Goal: Entertainment & Leisure: Browse casually

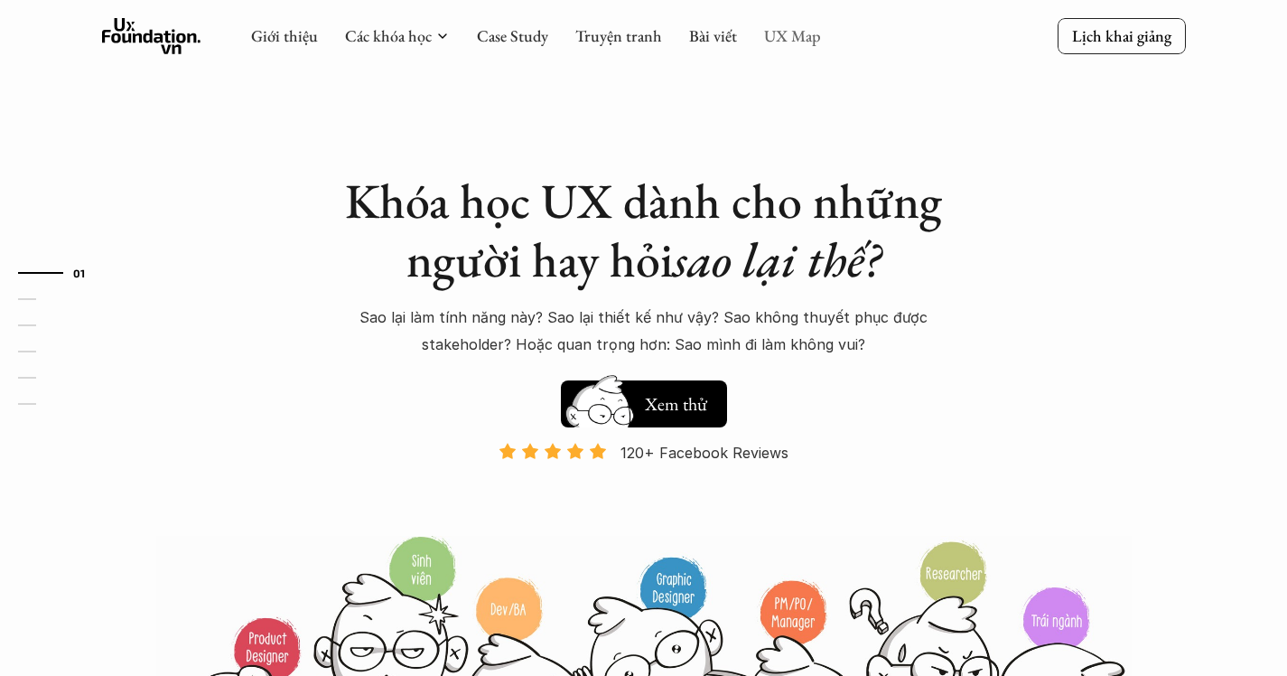
click at [764, 42] on link "UX Map" at bounding box center [792, 35] width 57 height 21
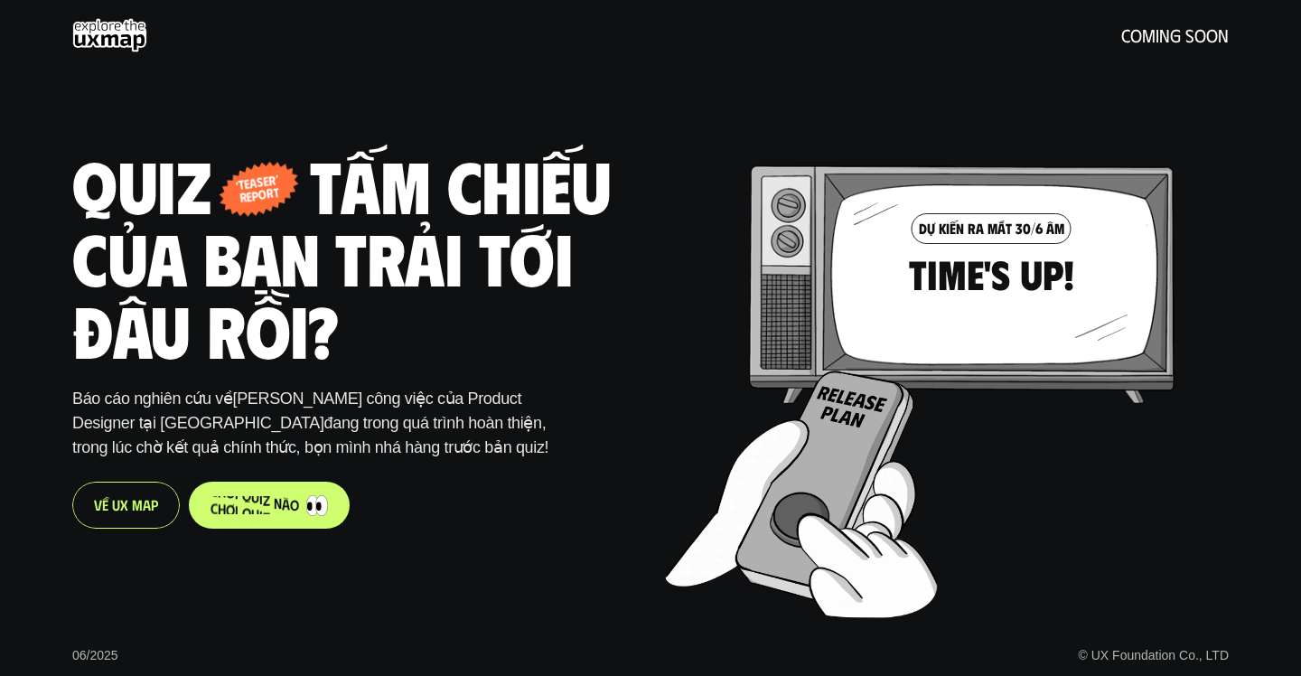
click at [268, 506] on p "c h ơ i q u i z n à o" at bounding box center [255, 504] width 89 height 17
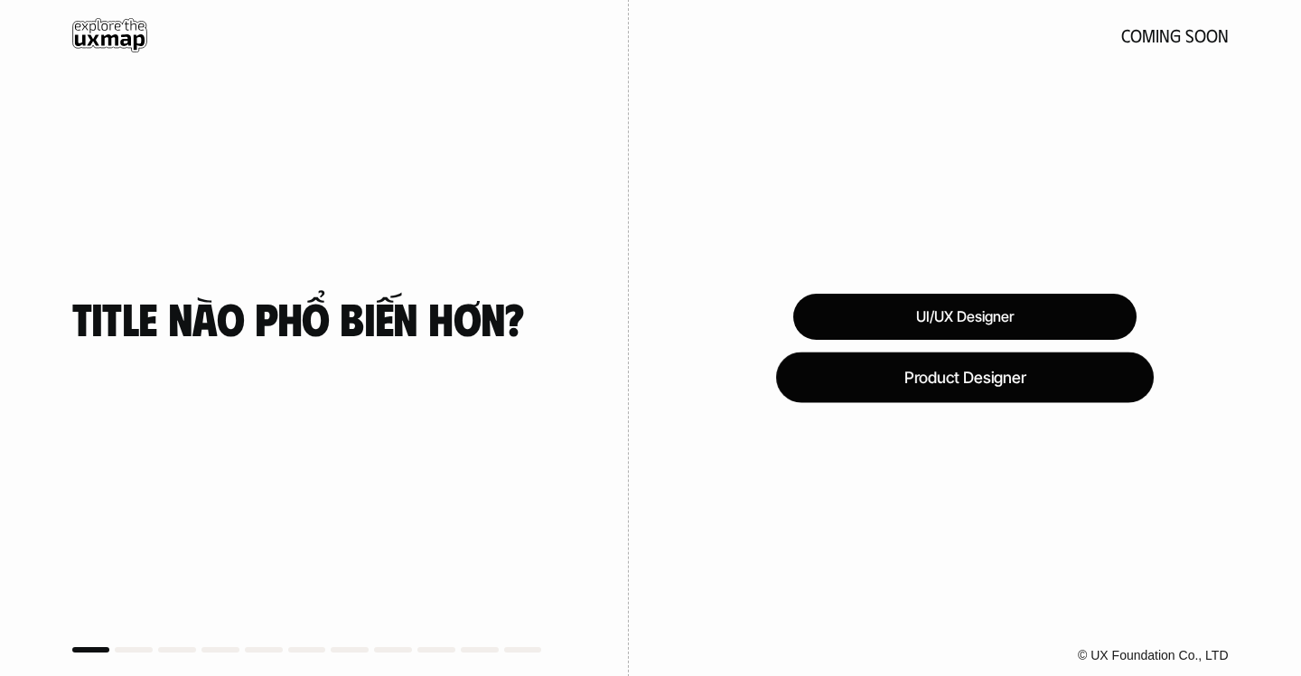
click at [906, 370] on div "Product Designer" at bounding box center [965, 376] width 378 height 51
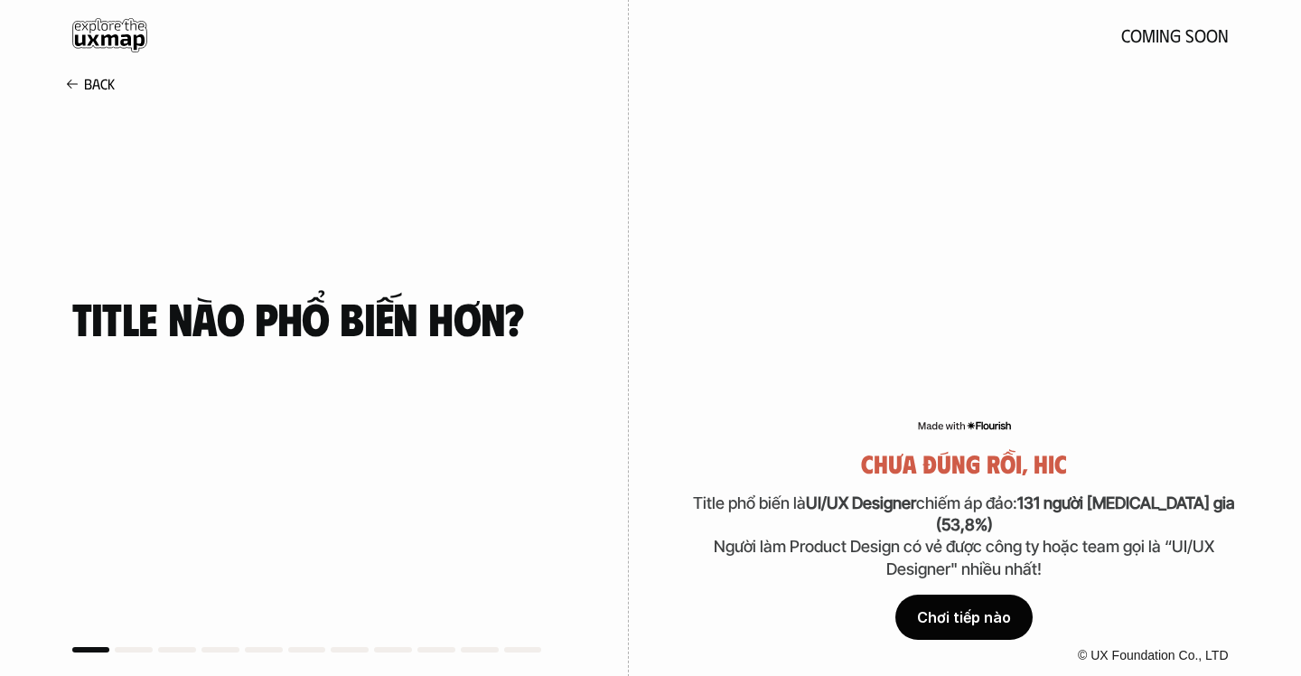
click at [952, 623] on div "Chơi tiếp nào" at bounding box center [963, 616] width 137 height 45
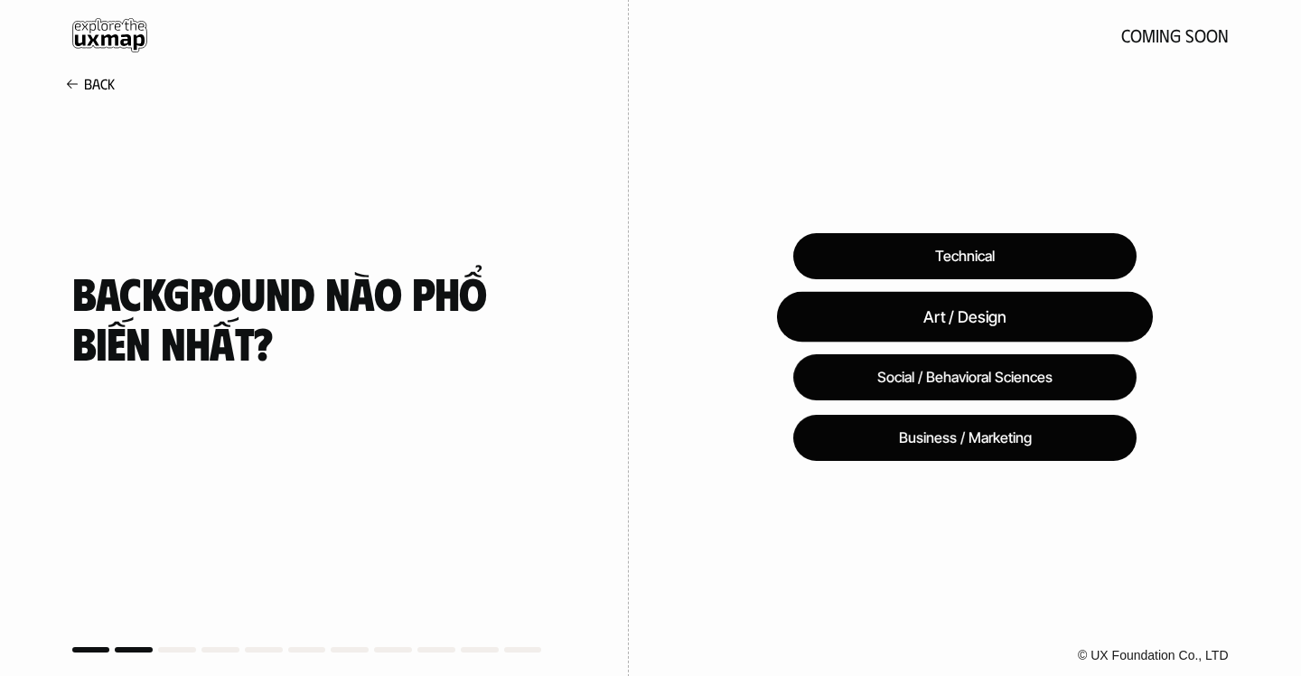
click at [1003, 295] on div "Art / Design" at bounding box center [964, 316] width 376 height 51
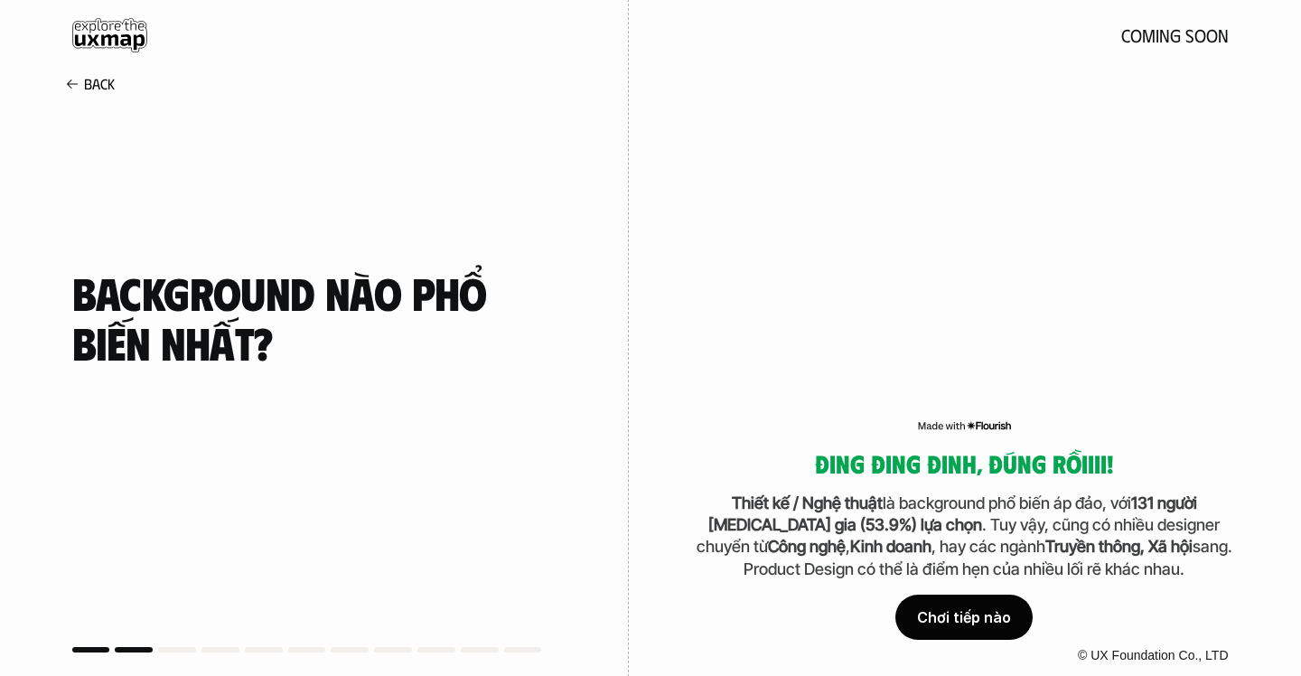
click at [989, 641] on div "© UX Foundation Co., LTD" at bounding box center [965, 655] width 672 height 41
click at [989, 605] on div "Chơi tiếp nào" at bounding box center [963, 616] width 137 height 45
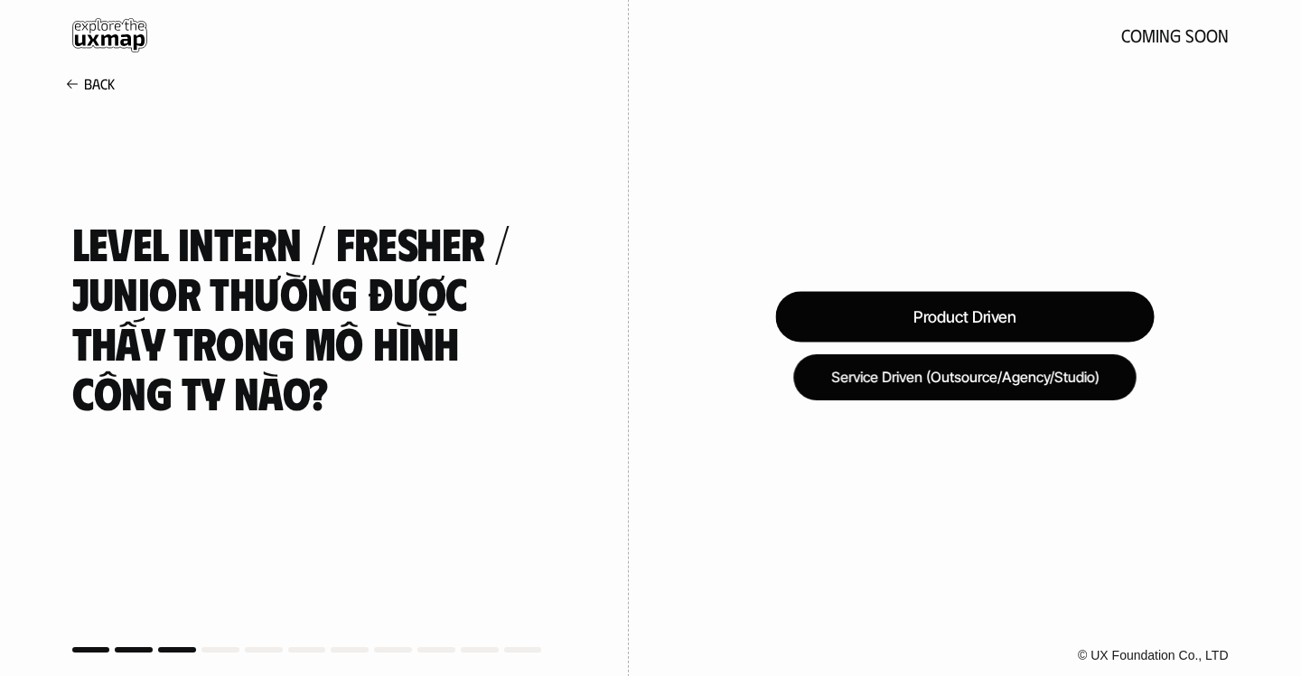
click at [1006, 322] on div "Product Driven" at bounding box center [964, 316] width 379 height 51
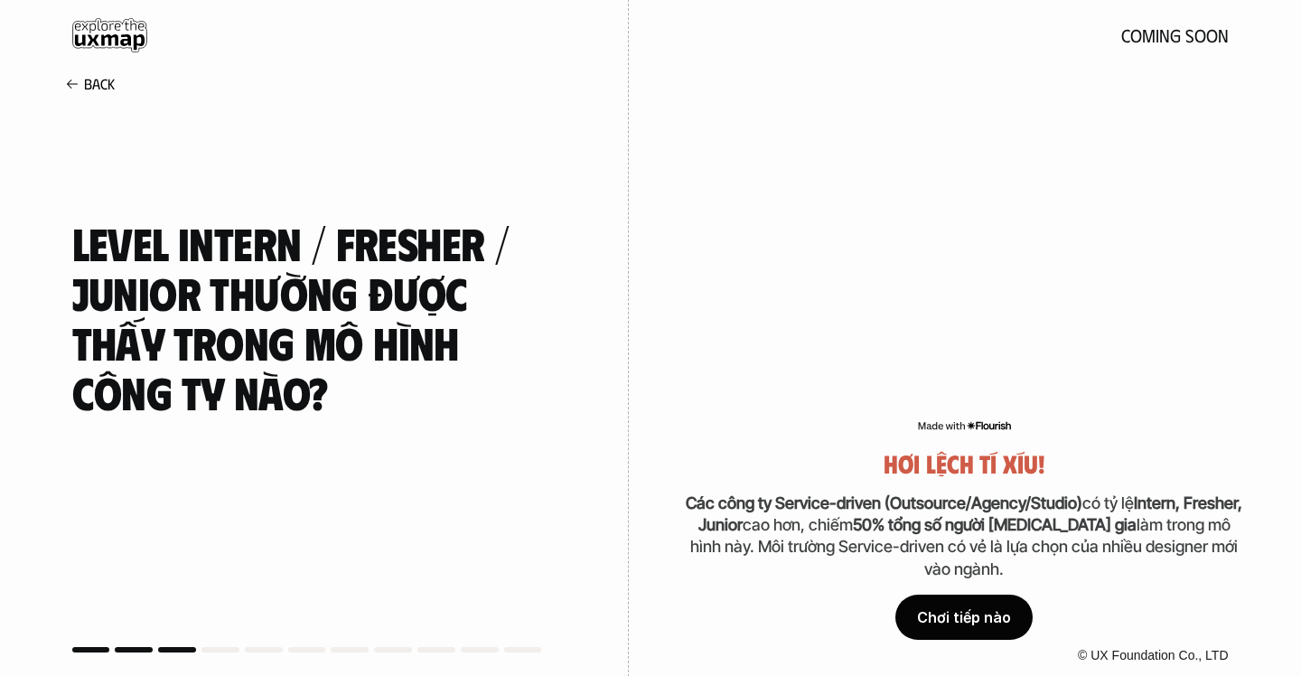
click at [953, 610] on div "Chơi tiếp nào" at bounding box center [963, 616] width 137 height 45
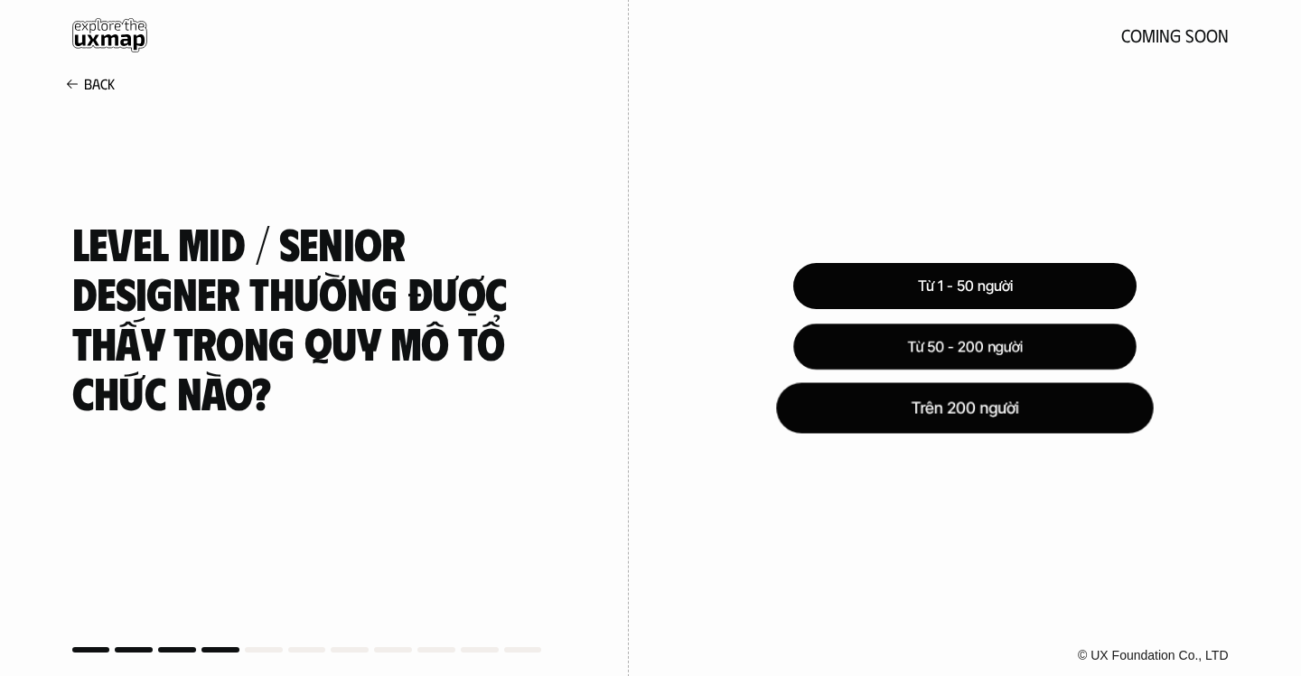
click at [1065, 388] on div "Trên 200 người" at bounding box center [964, 407] width 377 height 51
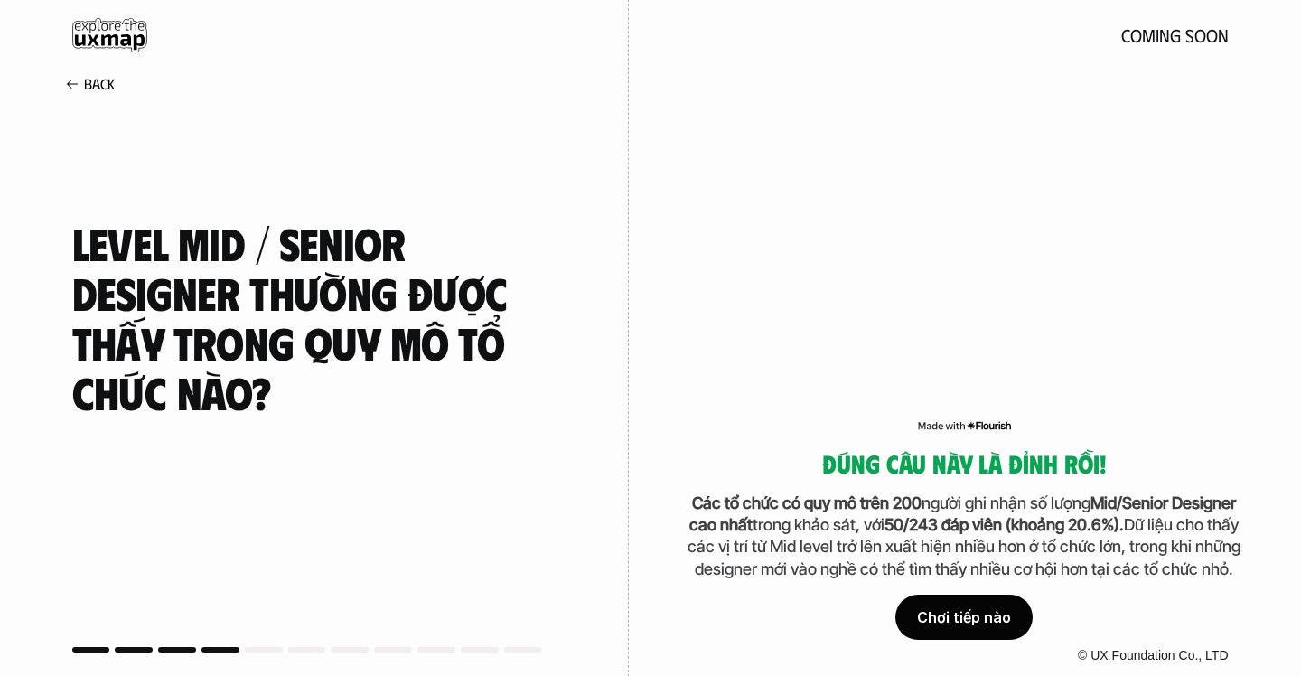
click at [963, 604] on div "Chơi tiếp nào" at bounding box center [963, 616] width 137 height 45
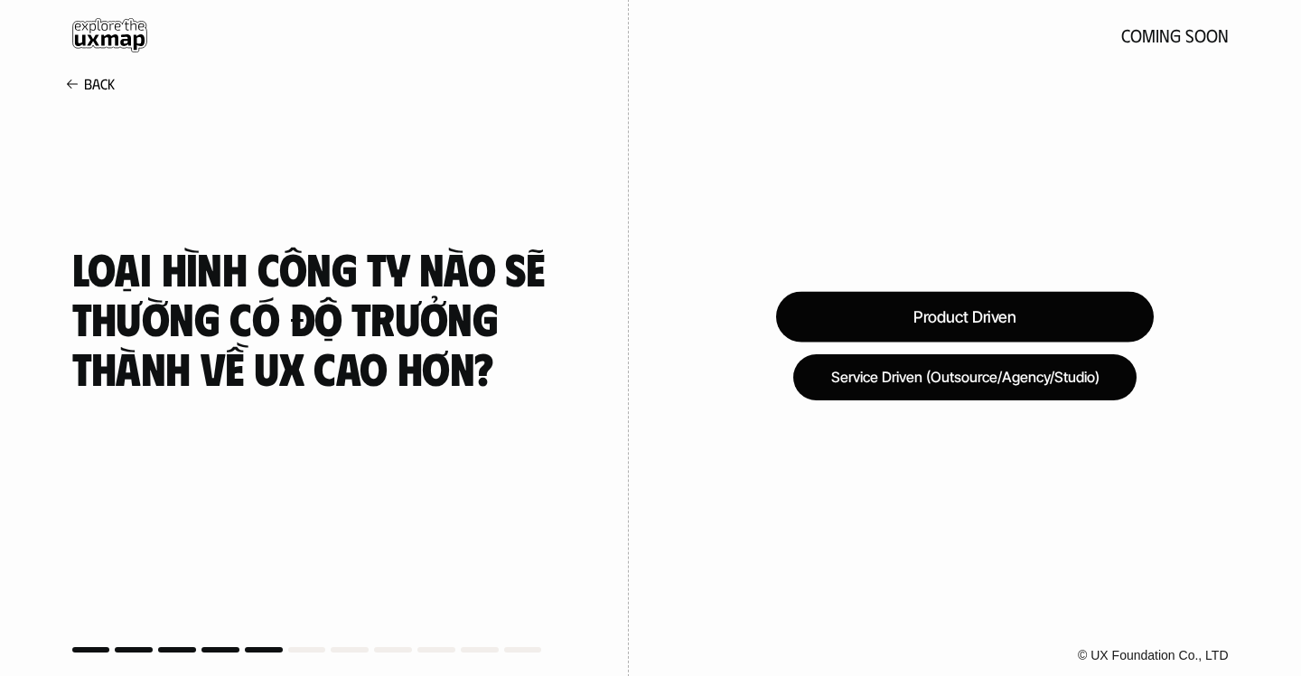
click at [964, 331] on div "Product Driven" at bounding box center [965, 316] width 378 height 51
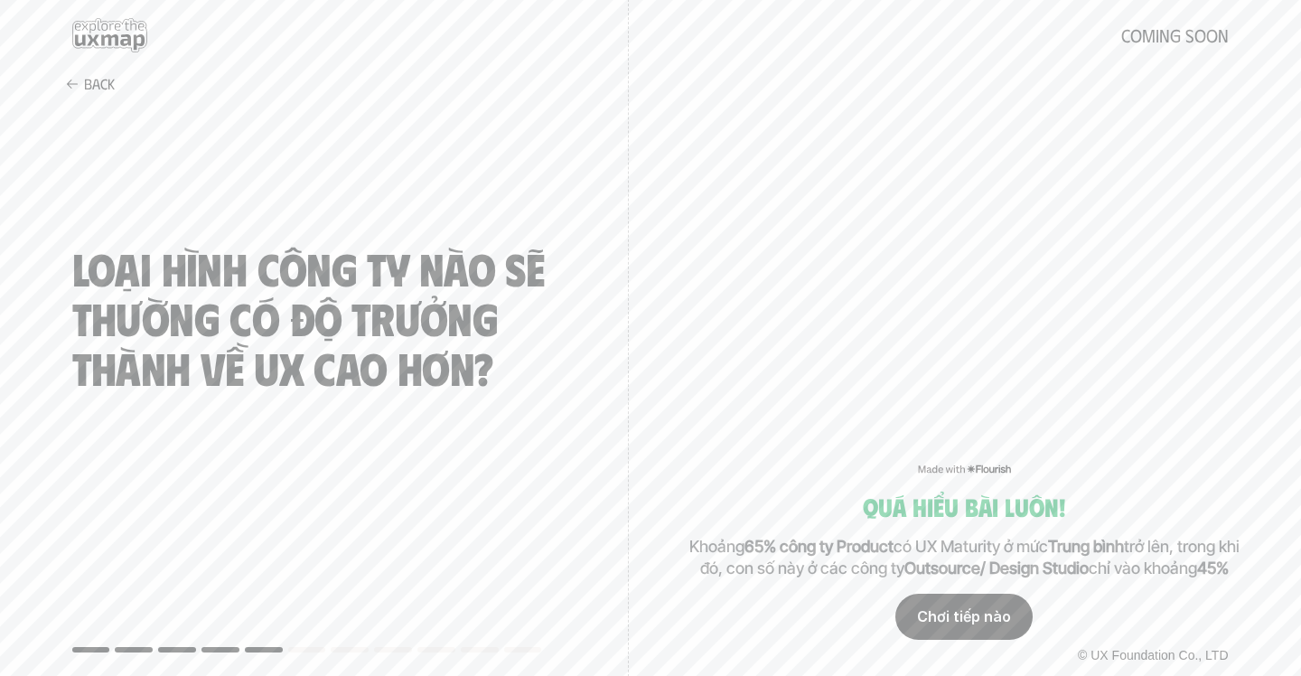
click at [953, 615] on div "Chơi tiếp nào" at bounding box center [963, 616] width 137 height 45
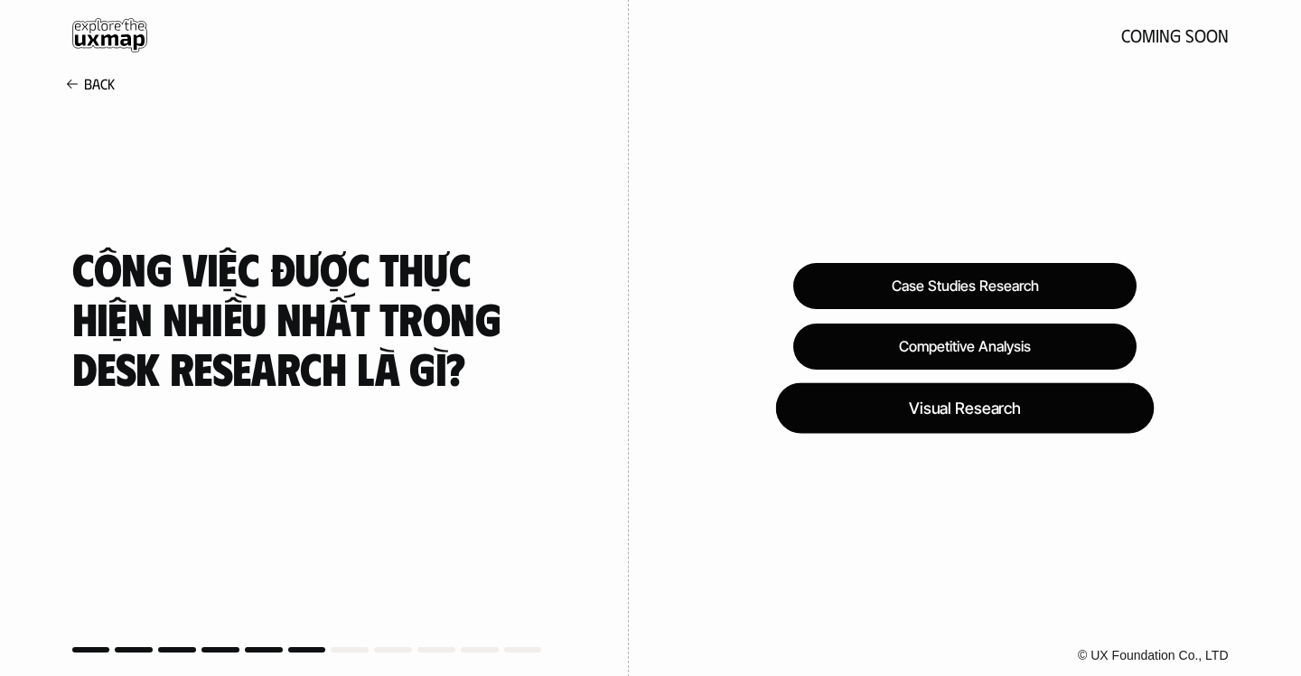
click at [959, 422] on div "Visual Research" at bounding box center [964, 407] width 379 height 51
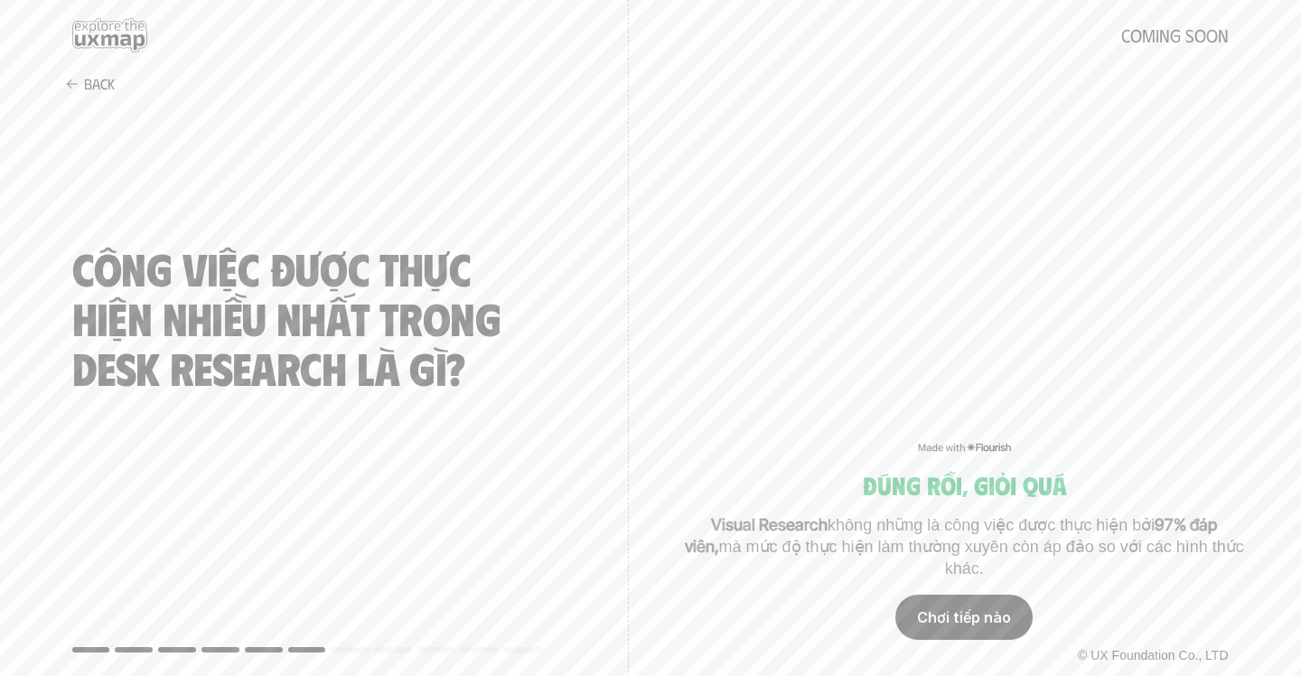
click at [1047, 529] on p "Visual Research không những là công việc được thực hiện bởi 97% đáp viên, mà mứ…" at bounding box center [964, 547] width 566 height 66
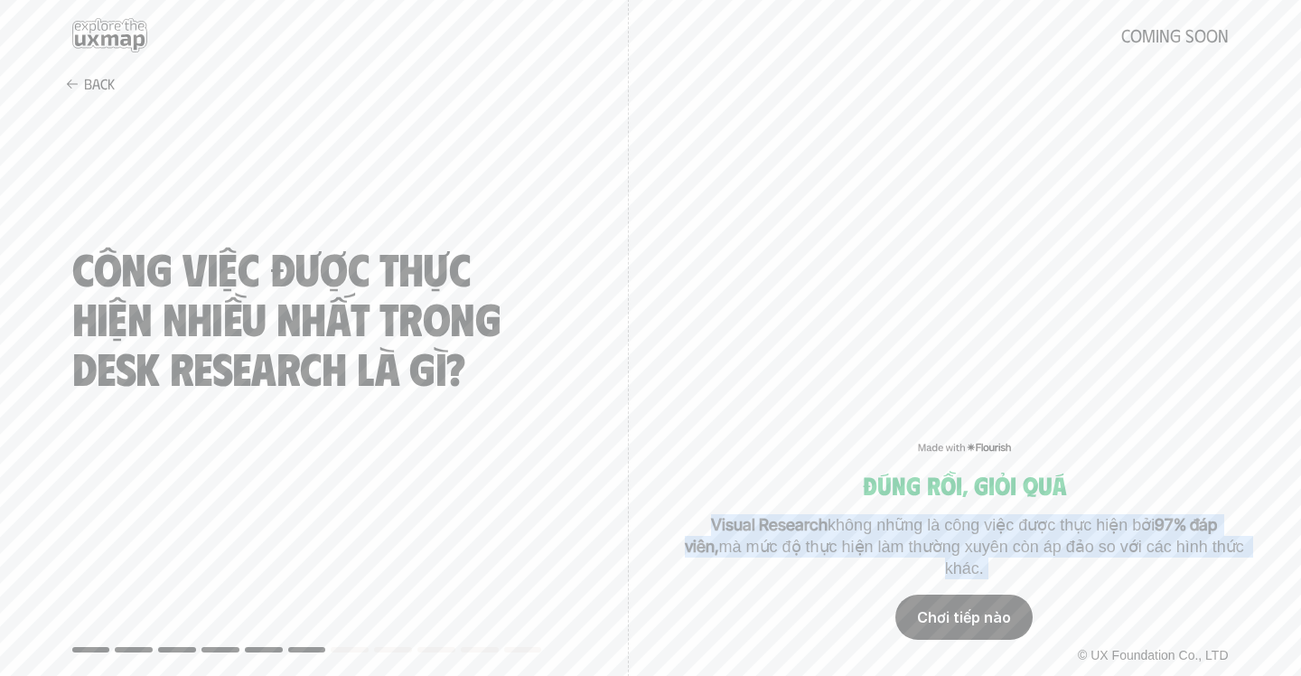
click at [1133, 561] on p "Visual Research không những là công việc được thực hiện bởi 97% đáp viên, mà mứ…" at bounding box center [964, 547] width 566 height 66
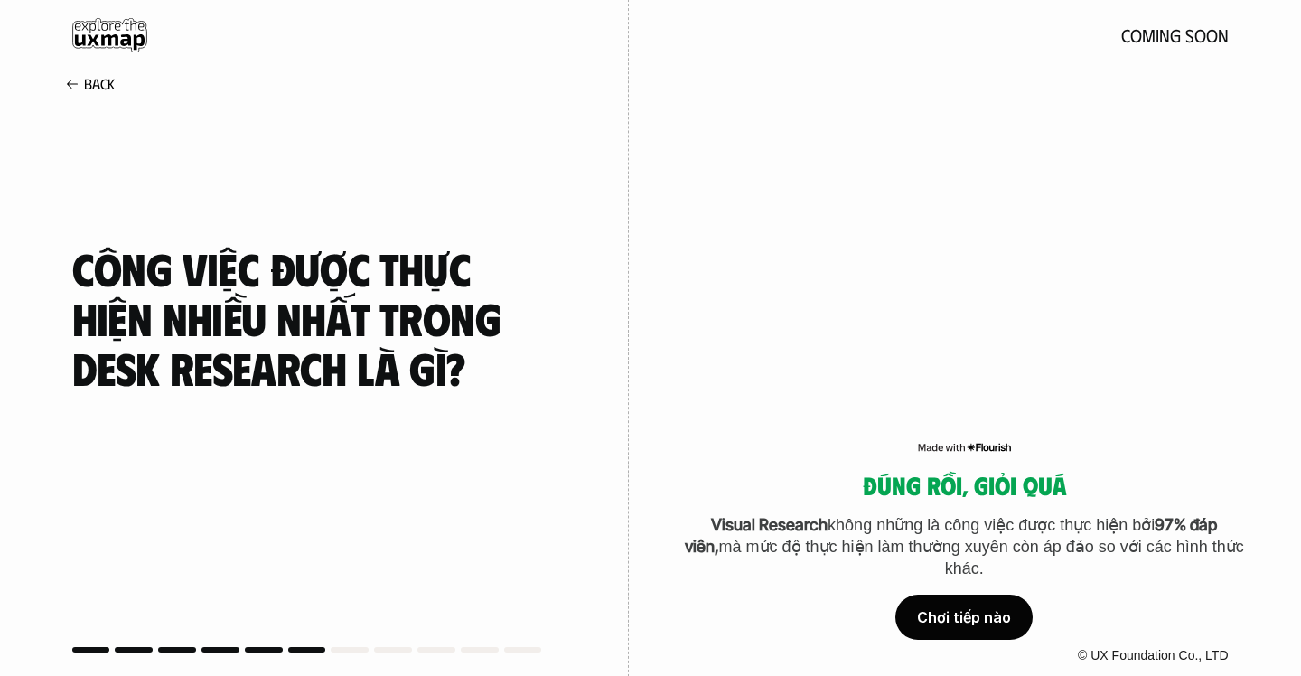
click at [1128, 543] on p "Visual Research không những là công việc được thực hiện bởi 97% đáp viên, mà mứ…" at bounding box center [964, 547] width 566 height 66
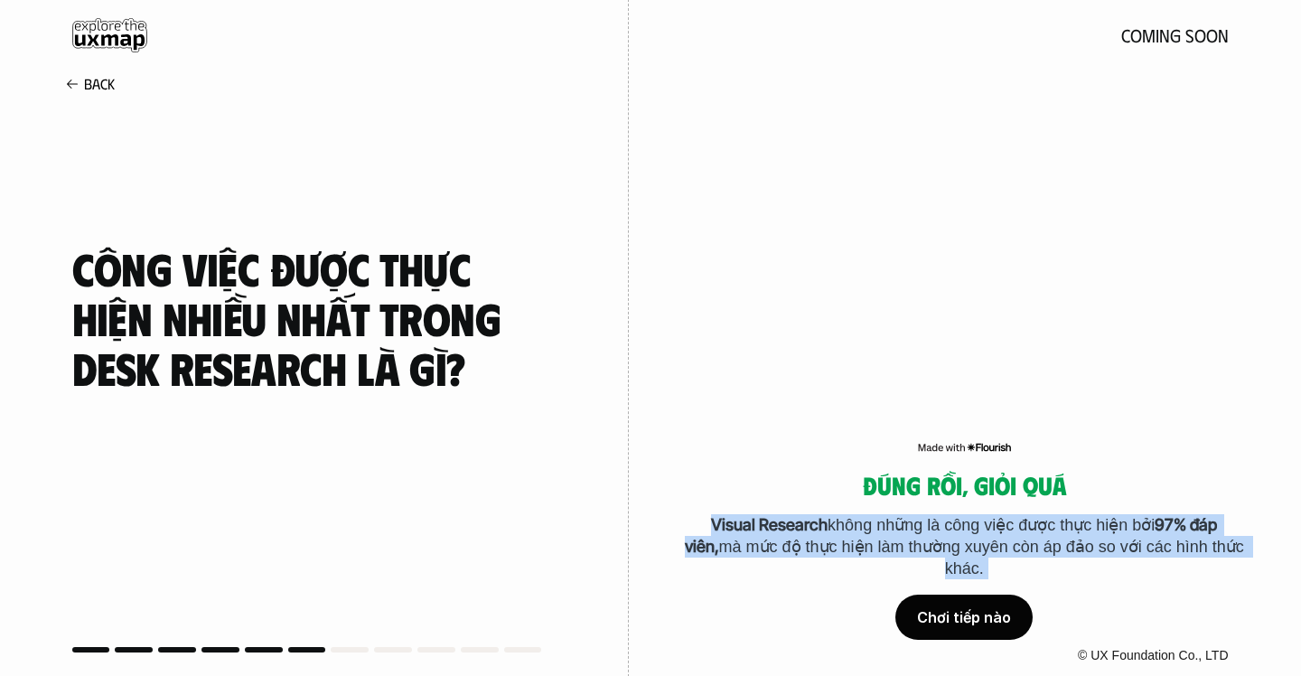
click at [1128, 543] on p "Visual Research không những là công việc được thực hiện bởi 97% đáp viên, mà mứ…" at bounding box center [964, 547] width 566 height 66
click at [1119, 546] on p "Visual Research không những là công việc được thực hiện bởi 97% đáp viên, mà mứ…" at bounding box center [964, 547] width 566 height 66
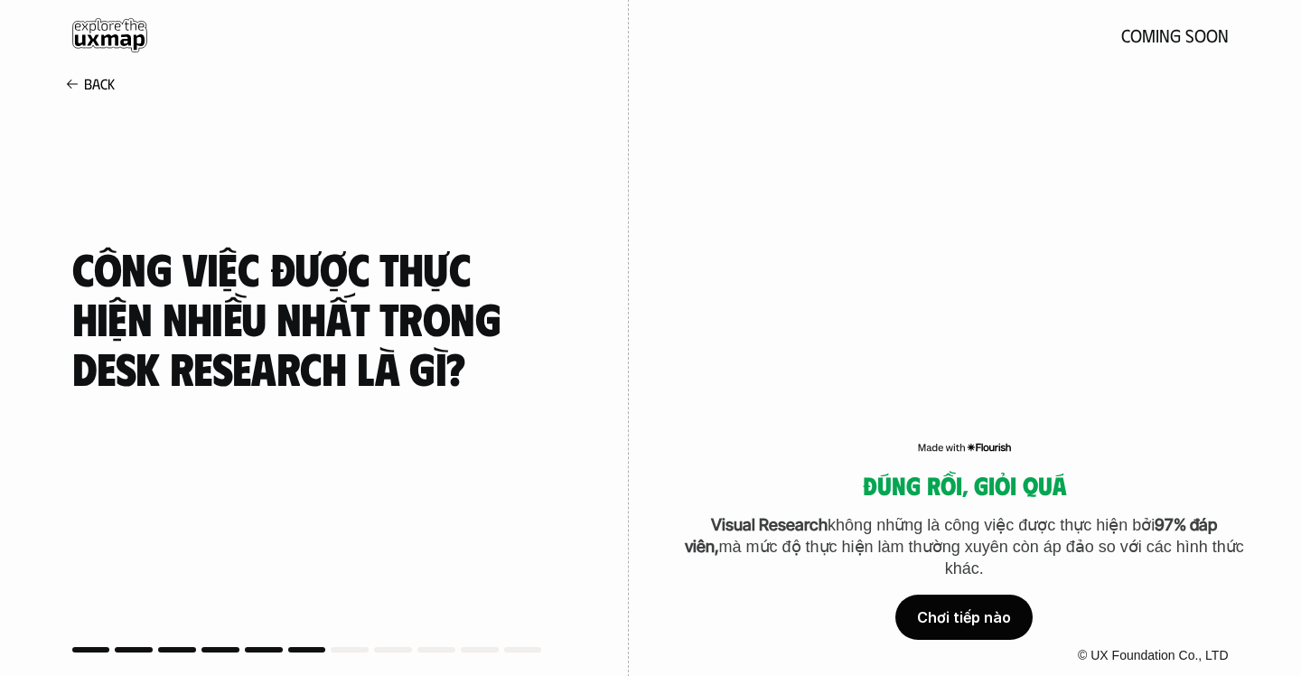
click at [923, 531] on p "Visual Research không những là công việc được thực hiện bởi 97% đáp viên, mà mứ…" at bounding box center [964, 547] width 566 height 66
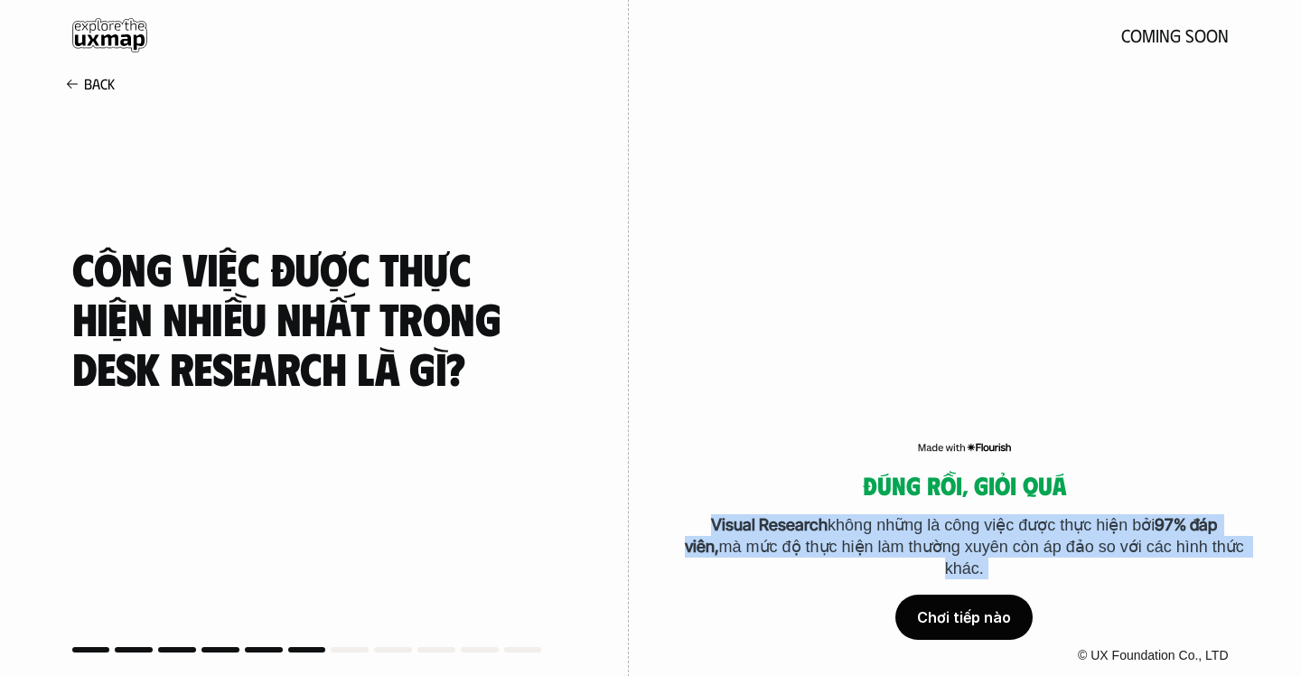
click at [923, 530] on p "Visual Research không những là công việc được thực hiện bởi 97% đáp viên, mà mứ…" at bounding box center [964, 547] width 566 height 66
click at [837, 529] on p "Visual Research không những là công việc được thực hiện bởi 97% đáp viên, mà mứ…" at bounding box center [964, 547] width 566 height 66
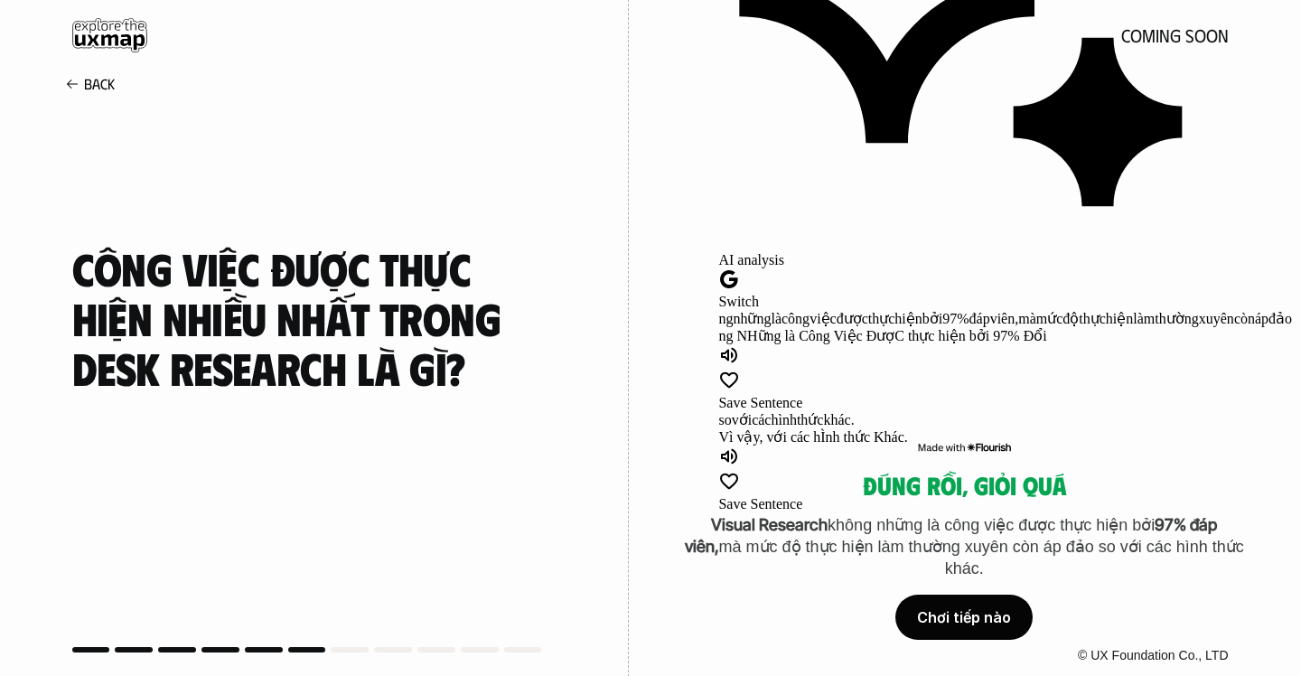
click at [788, 483] on div "Save Sentence" at bounding box center [971, 478] width 506 height 67
click at [682, 482] on h5 "Đúng rồi, giỏi quá" at bounding box center [964, 486] width 566 height 28
